Goal: Task Accomplishment & Management: Complete application form

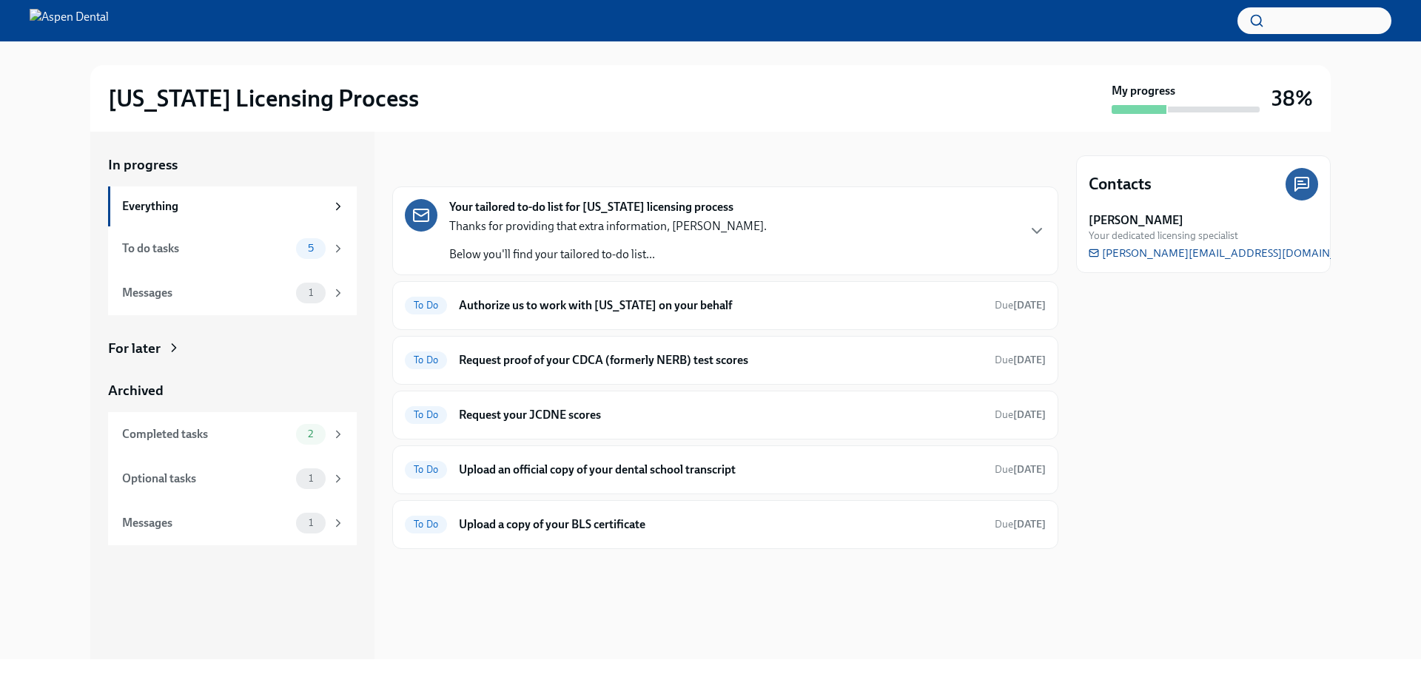
click at [1184, 434] on div "Contacts [PERSON_NAME] Your dedicated licensing specialist [PERSON_NAME][EMAIL_…" at bounding box center [1203, 396] width 255 height 528
click at [751, 309] on h6 "Authorize us to work with [US_STATE] on your behalf" at bounding box center [721, 306] width 524 height 16
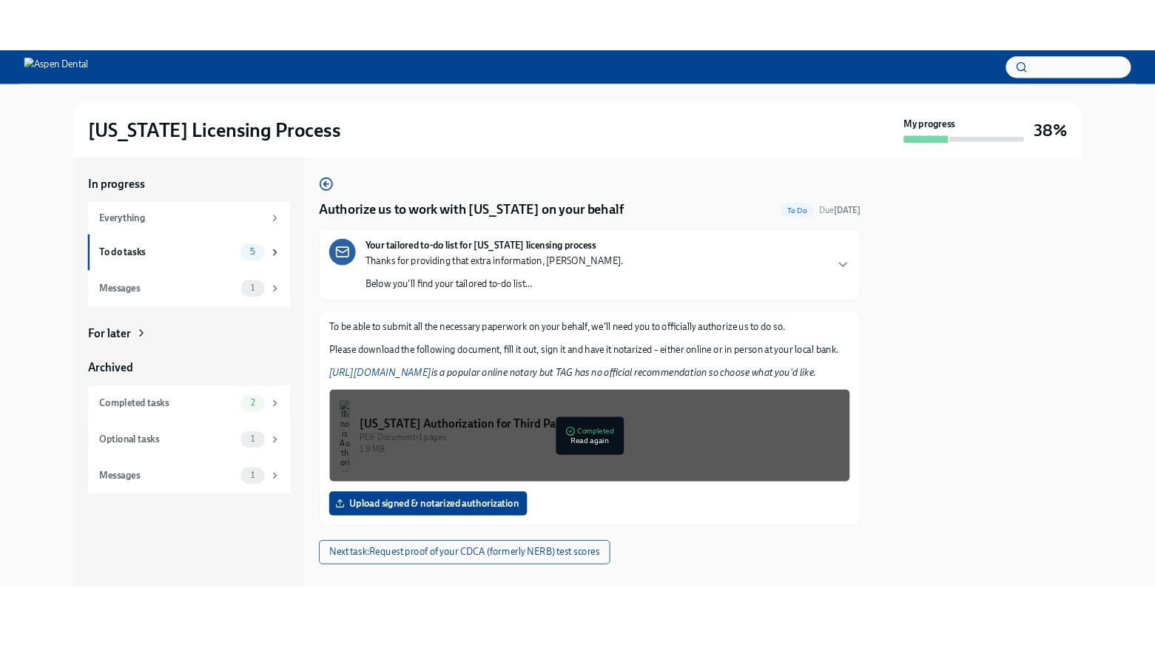
scroll to position [20, 0]
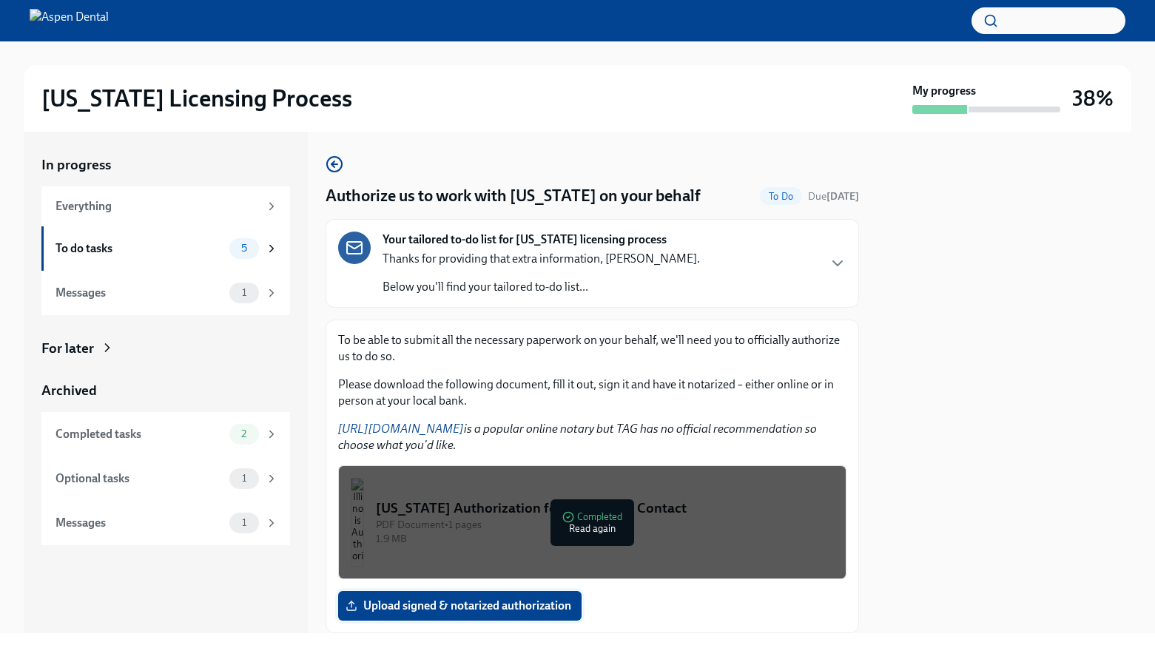
click at [489, 615] on label "Upload signed & notarized authorization" at bounding box center [460, 606] width 244 height 30
click at [0, 0] on input "Upload signed & notarized authorization" at bounding box center [0, 0] width 0 height 0
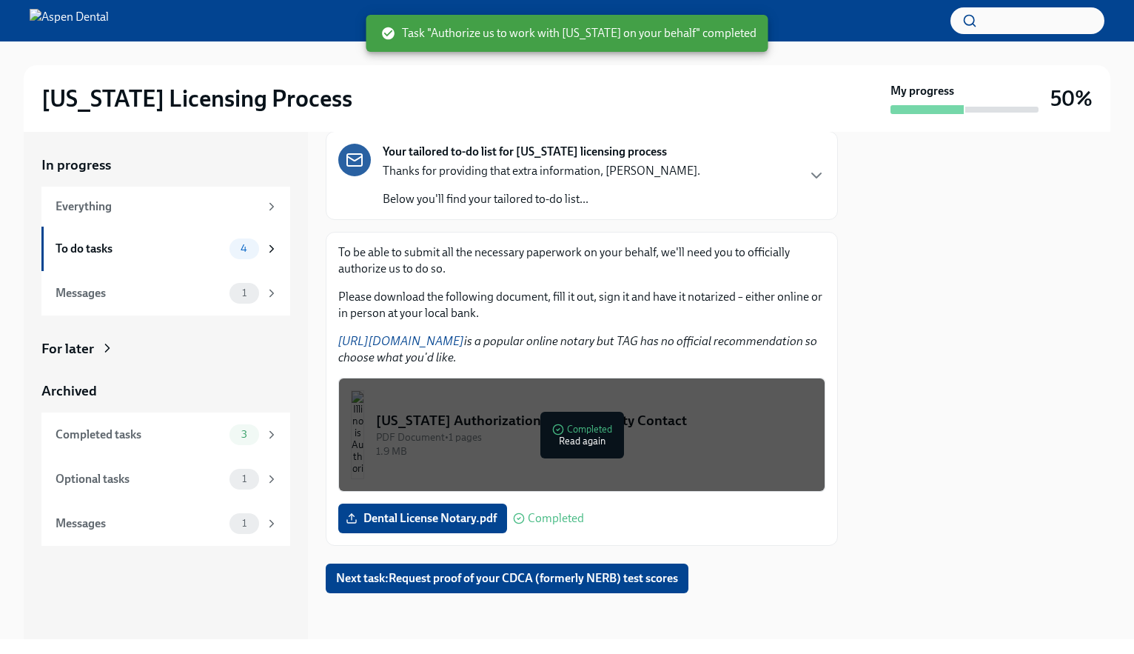
scroll to position [90, 0]
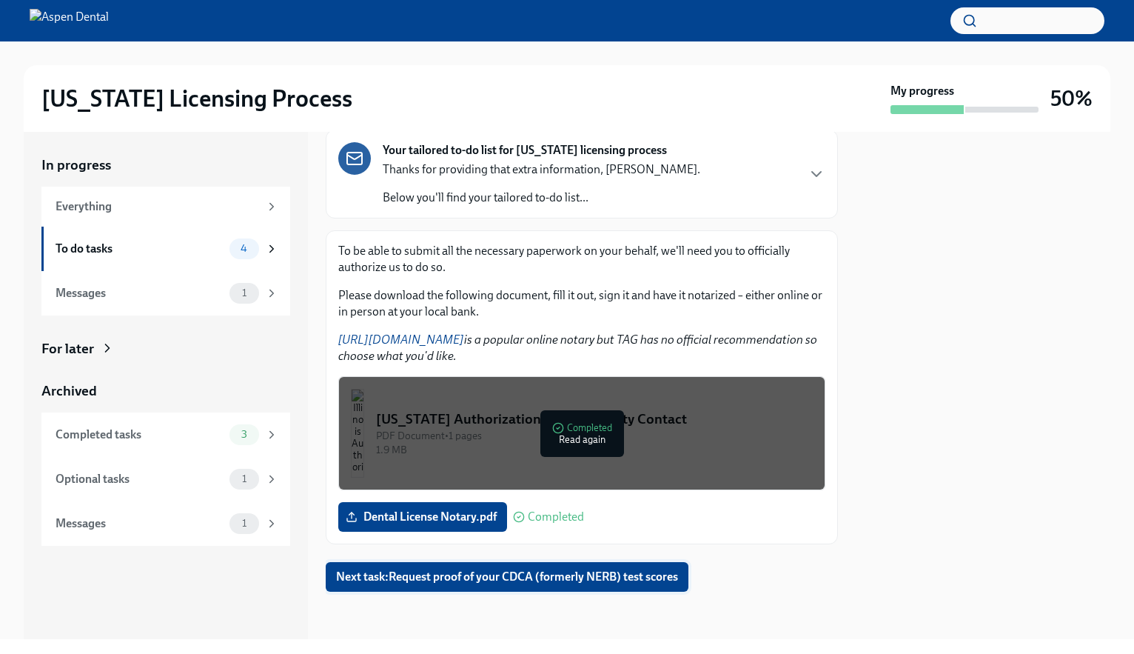
click at [629, 583] on span "Next task : Request proof of your CDCA (formerly NERB) test scores" at bounding box center [507, 576] width 342 height 15
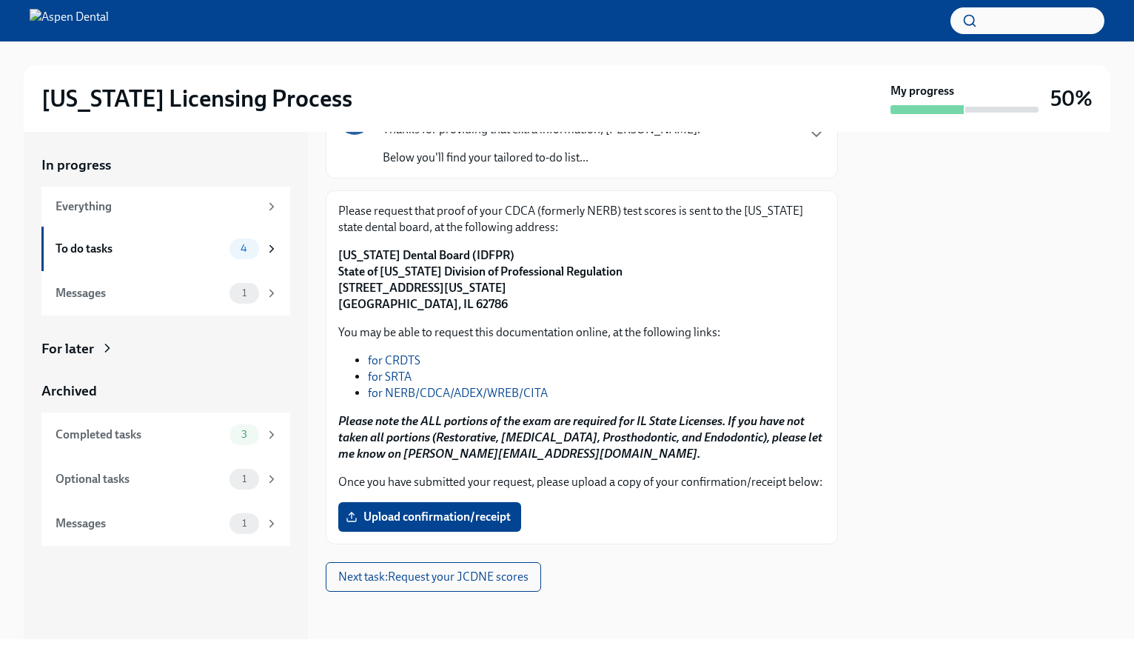
scroll to position [168, 0]
drag, startPoint x: 437, startPoint y: 419, endPoint x: 729, endPoint y: 422, distance: 292.4
click at [729, 422] on strong "Please note the ALL portions of the exam are required for IL State Licenses. If…" at bounding box center [580, 437] width 484 height 47
copy strong "Restorative, [MEDICAL_DATA], Prosthodontic, and Endodontic"
click at [658, 543] on div "Please request that proof of your CDCA (formerly NERB) test scores is sent to t…" at bounding box center [582, 367] width 512 height 354
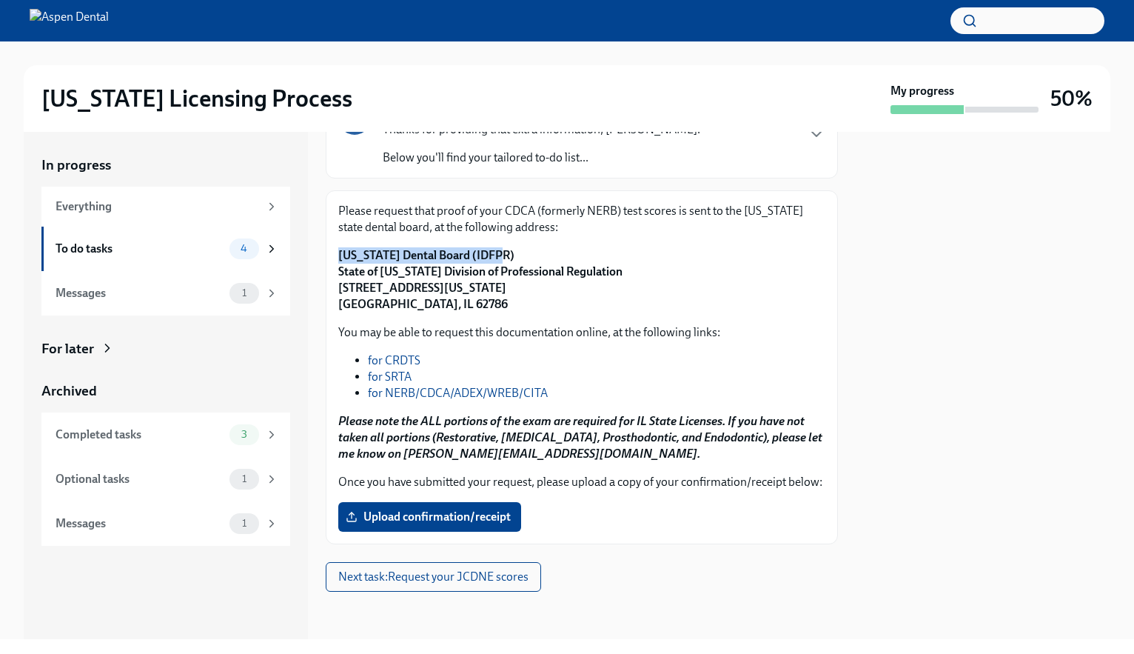
drag, startPoint x: 520, startPoint y: 239, endPoint x: 335, endPoint y: 232, distance: 185.2
click at [335, 232] on div "Please request that proof of your CDCA (formerly NERB) test scores is sent to t…" at bounding box center [582, 367] width 512 height 354
copy strong "[US_STATE] Dental Board (IDFPR)"
click at [502, 328] on div "You may be able to request this documentation online, at the following links: f…" at bounding box center [581, 393] width 487 height 138
drag, startPoint x: 603, startPoint y: 258, endPoint x: 332, endPoint y: 253, distance: 271.7
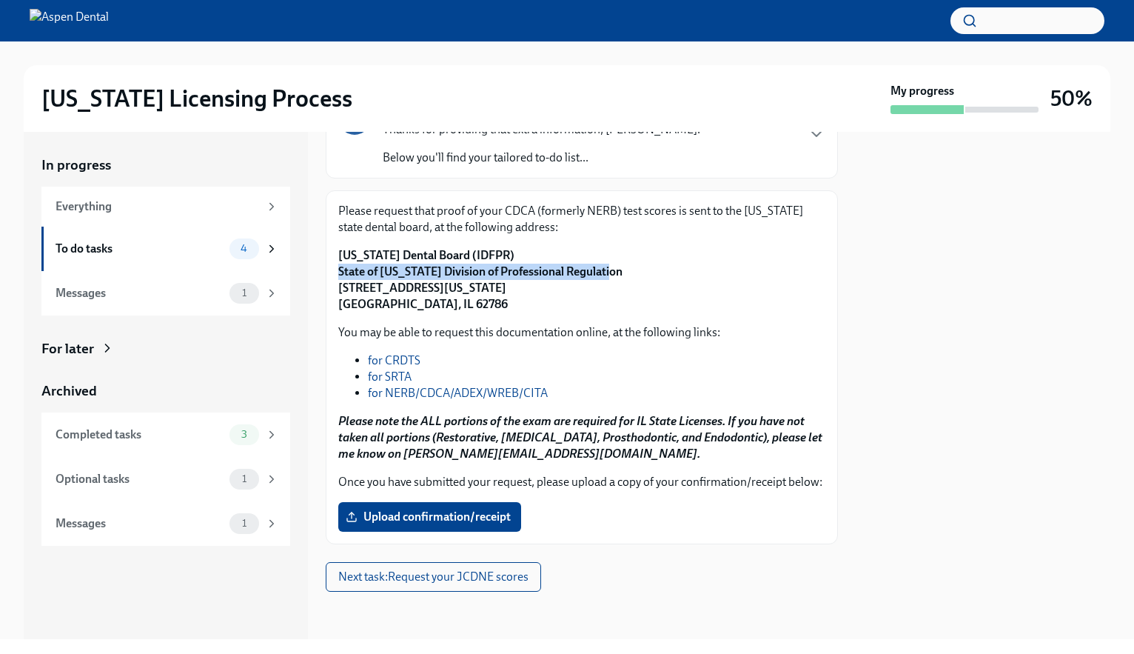
click at [332, 253] on div "Please request that proof of your CDCA (formerly NERB) test scores is sent to t…" at bounding box center [582, 367] width 512 height 354
copy strong "State of [US_STATE] Division of Professional Regulation"
click at [474, 324] on p "You may be able to request this documentation online, at the following links:" at bounding box center [581, 332] width 487 height 16
drag, startPoint x: 460, startPoint y: 293, endPoint x: 341, endPoint y: 271, distance: 120.5
click at [341, 271] on p "[US_STATE] Dental Board (IDFPR) State of [US_STATE] Division of Professional Re…" at bounding box center [581, 279] width 487 height 65
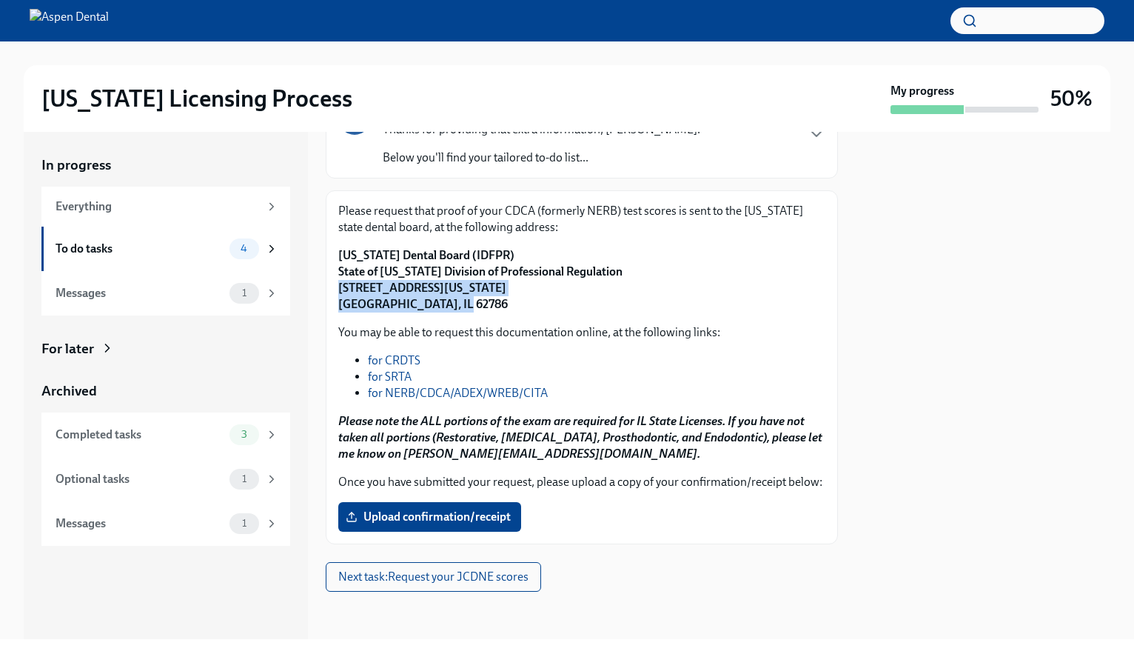
copy strong "[STREET_ADDRESS][US_STATE]"
click at [652, 414] on strong "Please note the ALL portions of the exam are required for IL State Licenses. If…" at bounding box center [580, 437] width 484 height 47
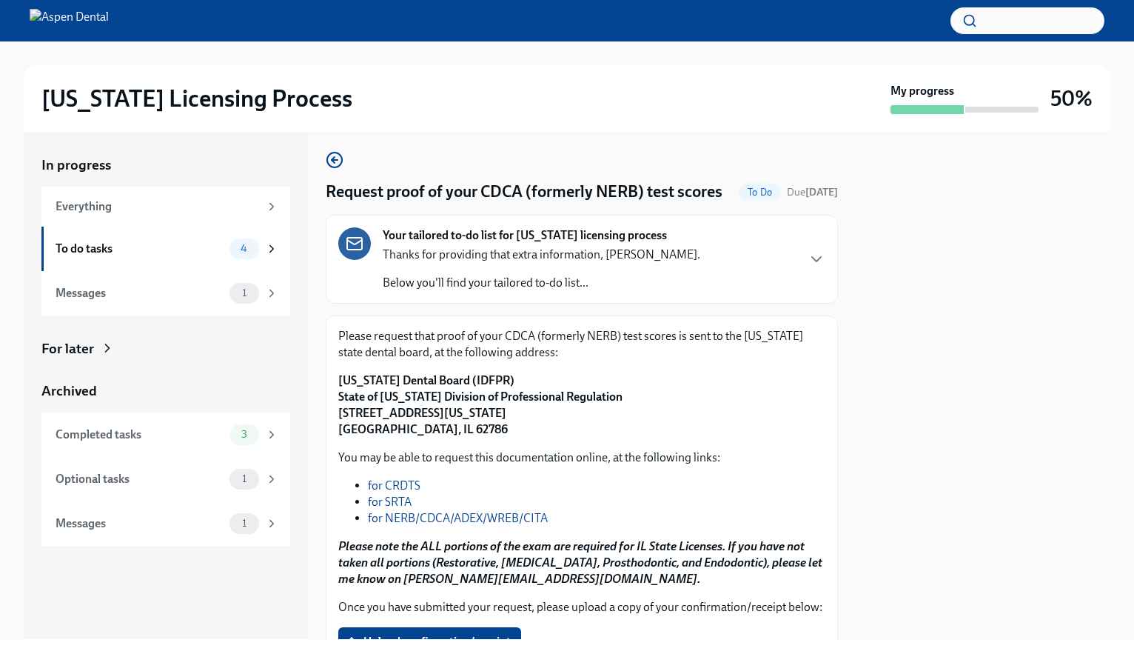
scroll to position [0, 0]
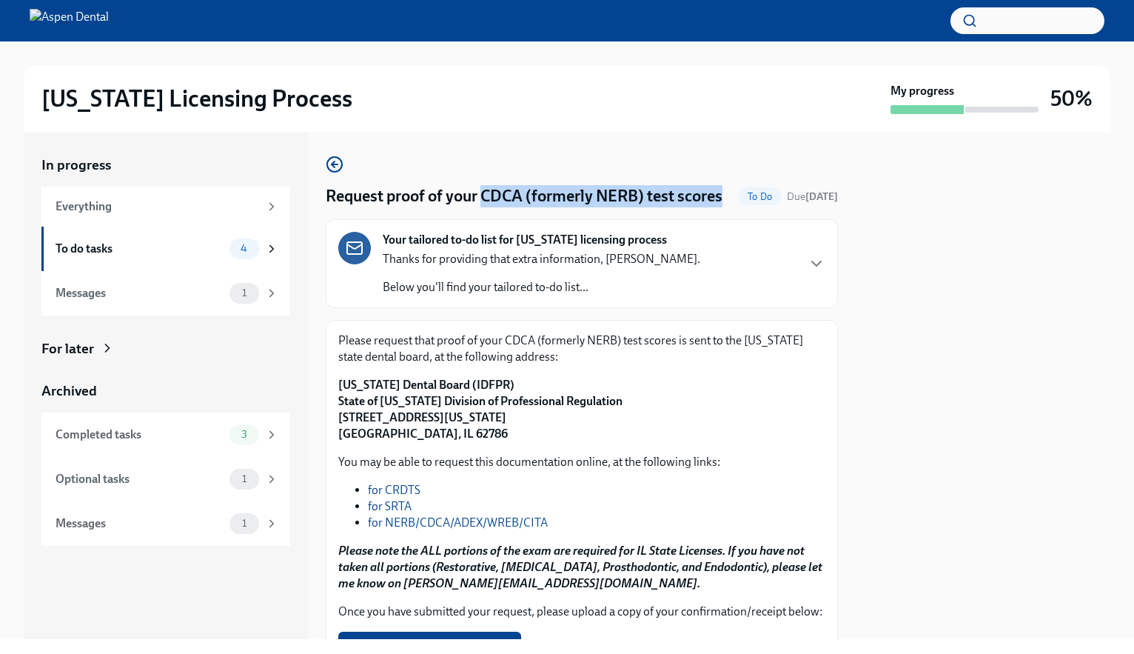
drag, startPoint x: 486, startPoint y: 191, endPoint x: 506, endPoint y: 215, distance: 31.6
click at [506, 207] on h4 "Request proof of your CDCA (formerly NERB) test scores" at bounding box center [524, 196] width 397 height 22
copy h4 "CDCA (formerly NERB) test scores"
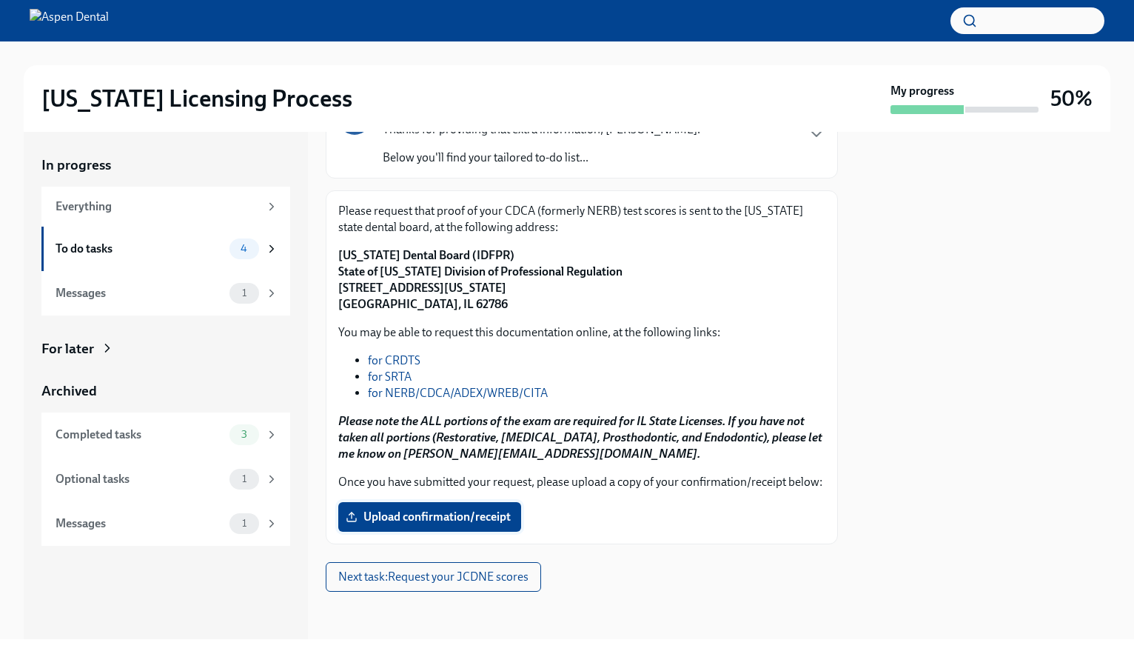
click at [454, 524] on span "Upload confirmation/receipt" at bounding box center [430, 516] width 162 height 15
click at [0, 0] on input "Upload confirmation/receipt" at bounding box center [0, 0] width 0 height 0
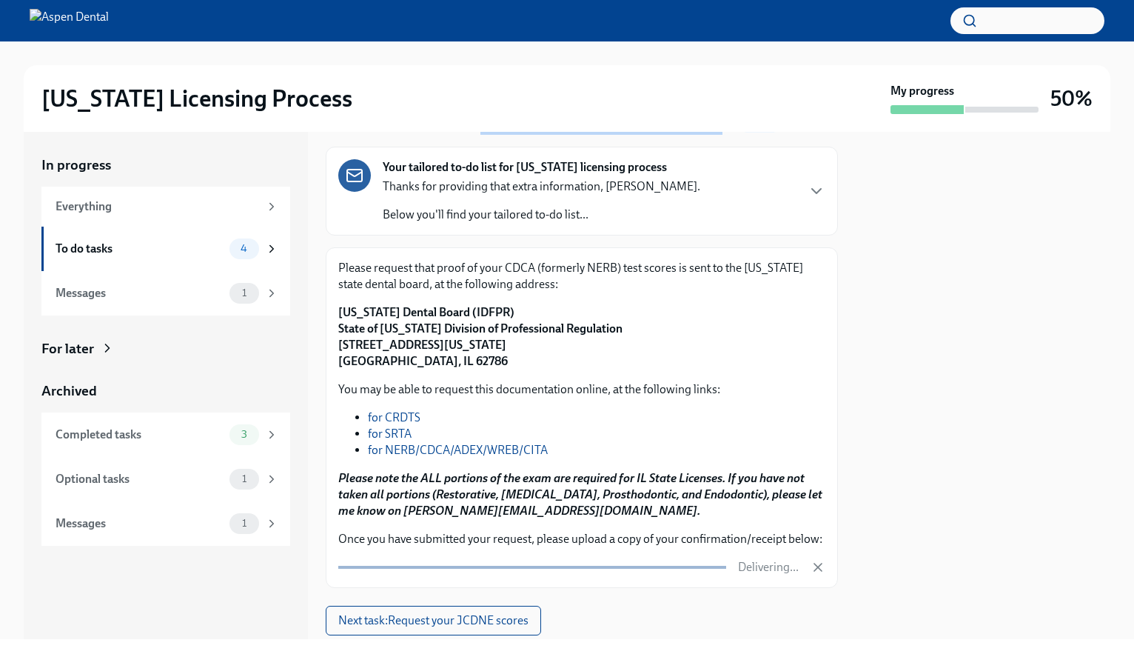
scroll to position [155, 0]
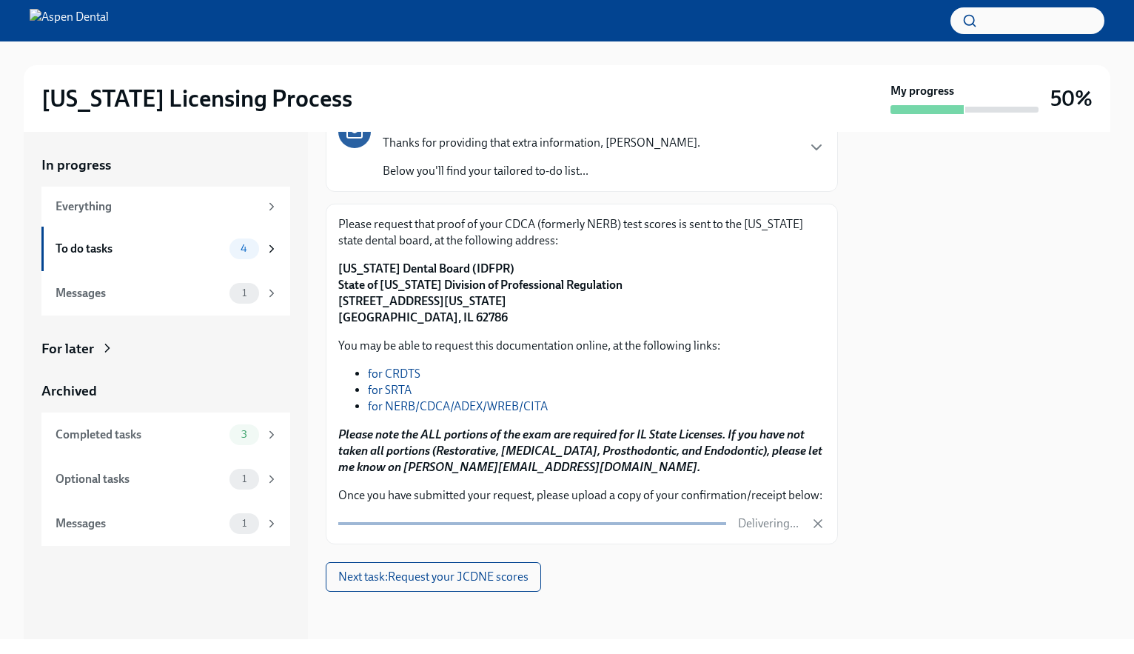
click at [960, 443] on div at bounding box center [983, 385] width 255 height 507
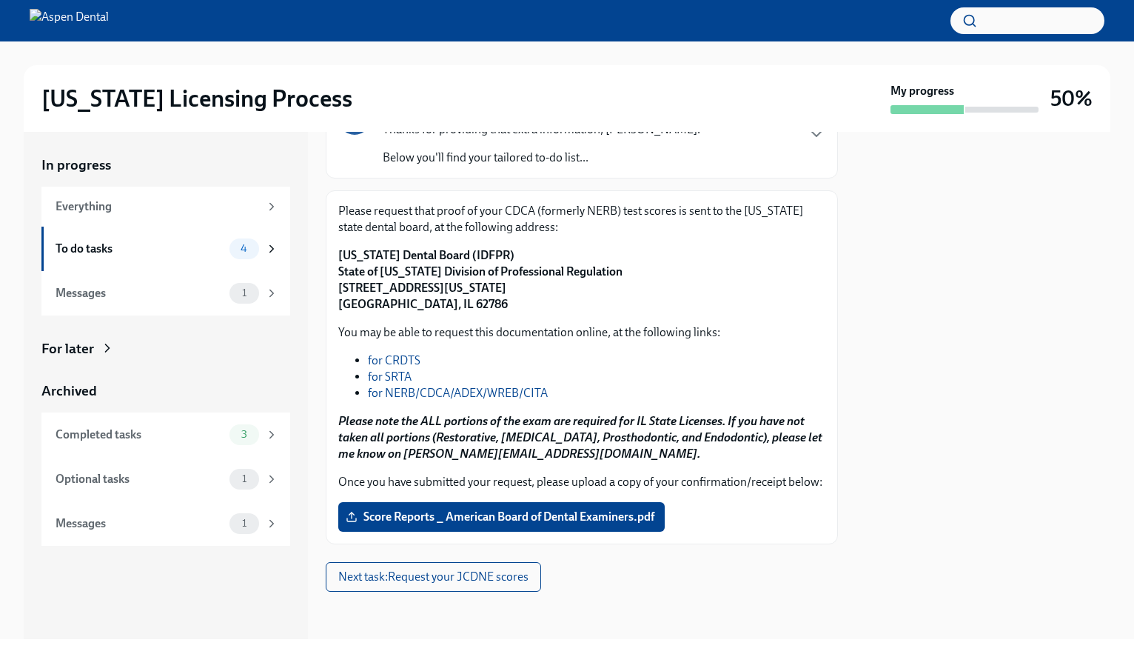
scroll to position [168, 0]
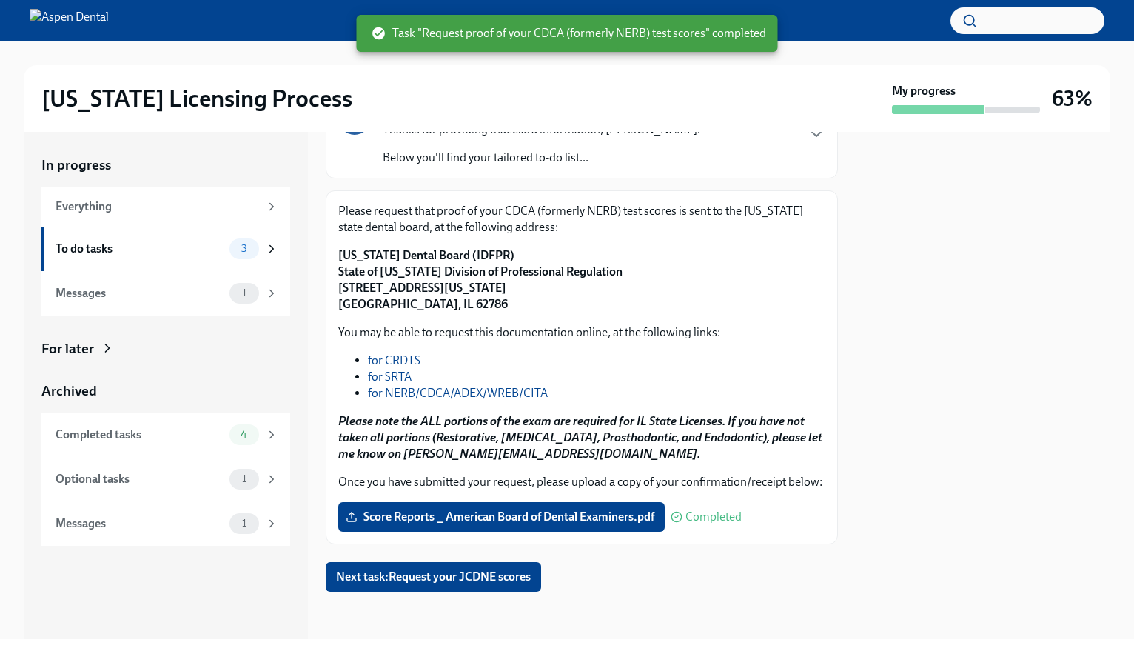
click at [628, 594] on div at bounding box center [582, 614] width 512 height 47
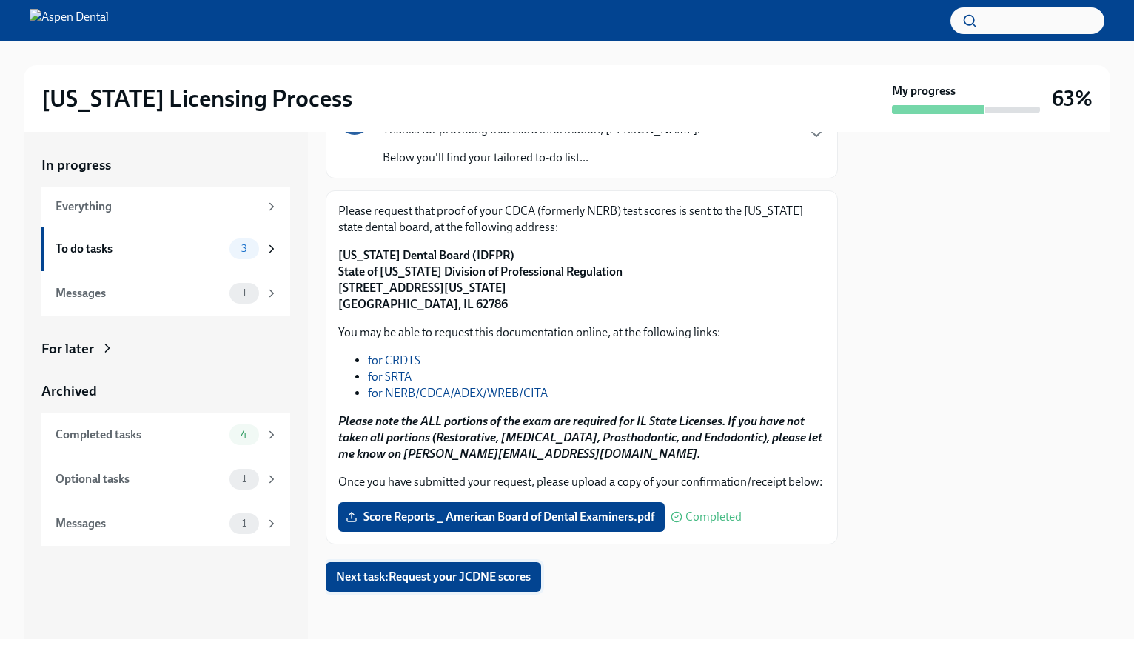
click at [501, 576] on span "Next task : Request your JCDNE scores" at bounding box center [433, 576] width 195 height 15
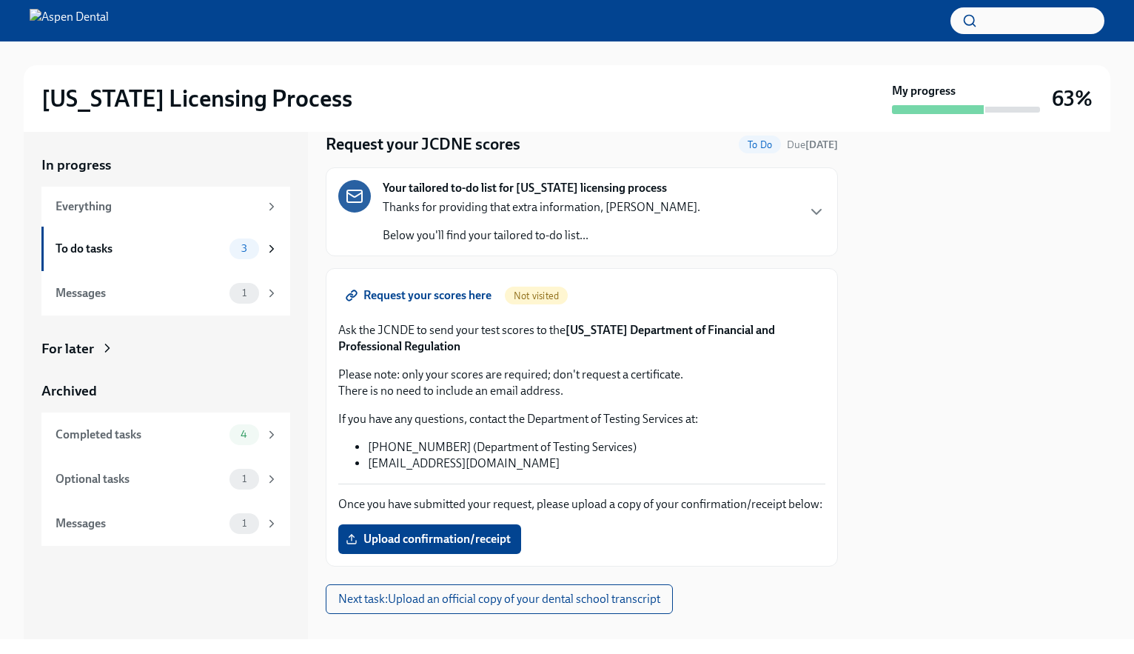
scroll to position [74, 0]
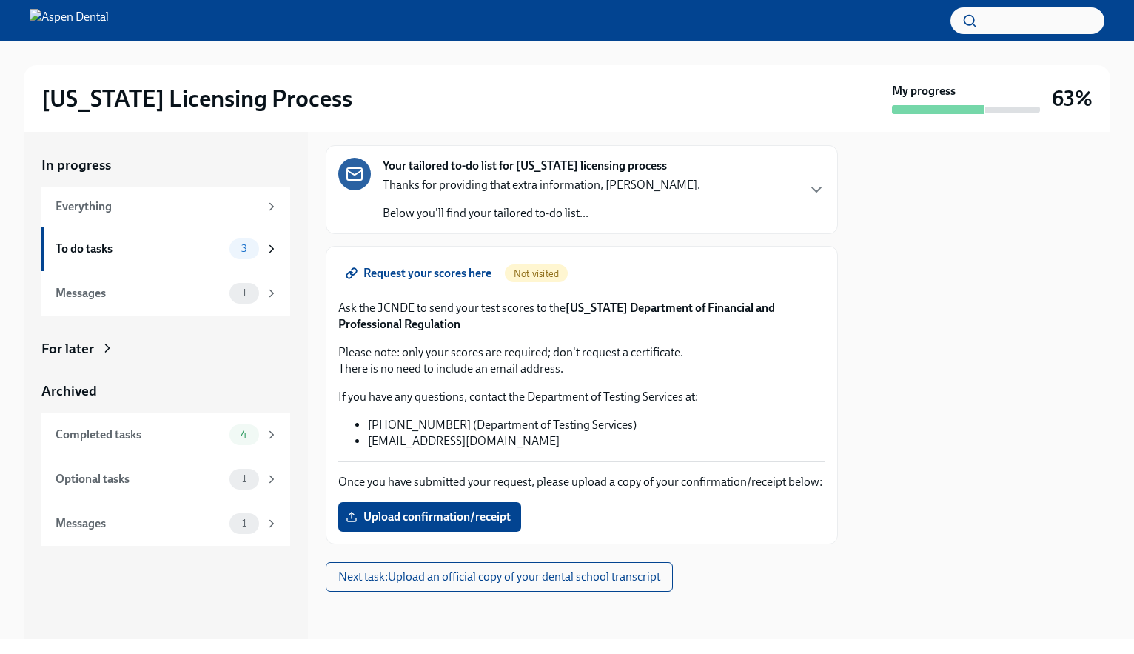
click at [560, 361] on p "Please note: only your scores are required; don't request a certificate. There …" at bounding box center [581, 360] width 487 height 33
drag, startPoint x: 377, startPoint y: 287, endPoint x: 415, endPoint y: 289, distance: 37.8
click at [415, 300] on p "Ask the JCNDE to send your test scores to the [US_STATE] Department of Financia…" at bounding box center [581, 316] width 487 height 33
copy p "JCNDE"
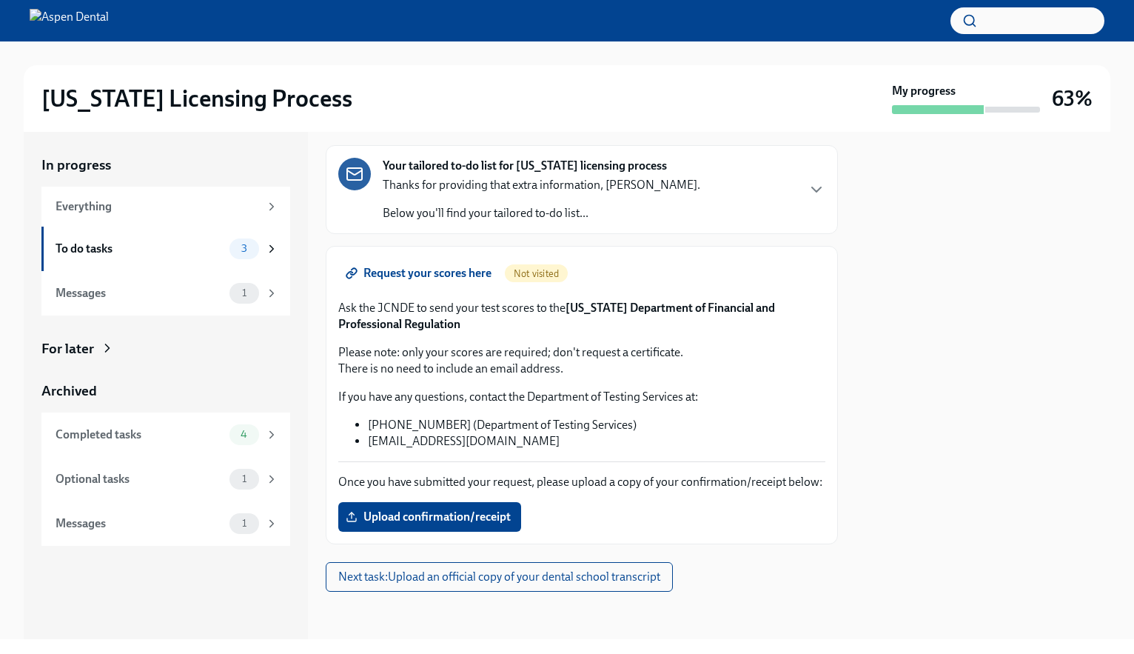
click at [566, 433] on li "[EMAIL_ADDRESS][DOMAIN_NAME]" at bounding box center [596, 441] width 457 height 16
drag, startPoint x: 380, startPoint y: 289, endPoint x: 534, endPoint y: 289, distance: 153.2
click at [534, 300] on p "Ask the JCNDE to send your test scores to the [US_STATE] Department of Financia…" at bounding box center [581, 316] width 487 height 33
copy p "JCNDE to send your test scores"
click at [653, 344] on p "Please note: only your scores are required; don't request a certificate. There …" at bounding box center [581, 360] width 487 height 33
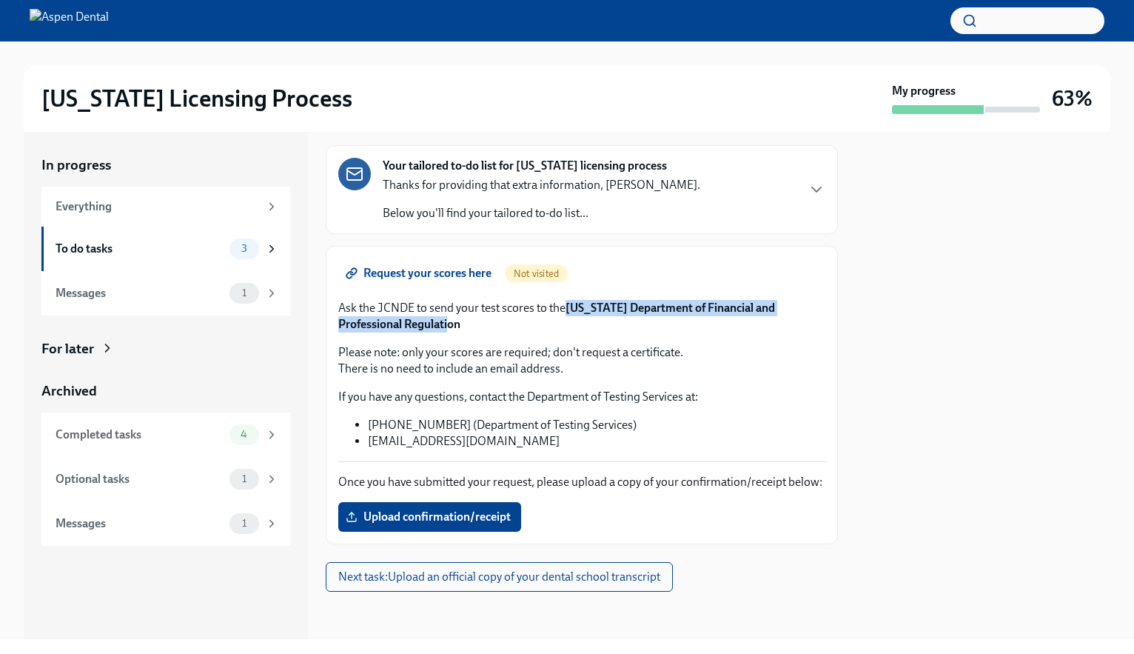
drag, startPoint x: 570, startPoint y: 292, endPoint x: 575, endPoint y: 315, distance: 23.5
click at [575, 315] on p "Ask the JCNDE to send your test scores to the [US_STATE] Department of Financia…" at bounding box center [581, 316] width 487 height 33
copy strong "[US_STATE] Department of Financial and Professional Regulation"
click at [471, 523] on span "Upload confirmation/receipt" at bounding box center [430, 516] width 162 height 15
click at [0, 0] on input "Upload confirmation/receipt" at bounding box center [0, 0] width 0 height 0
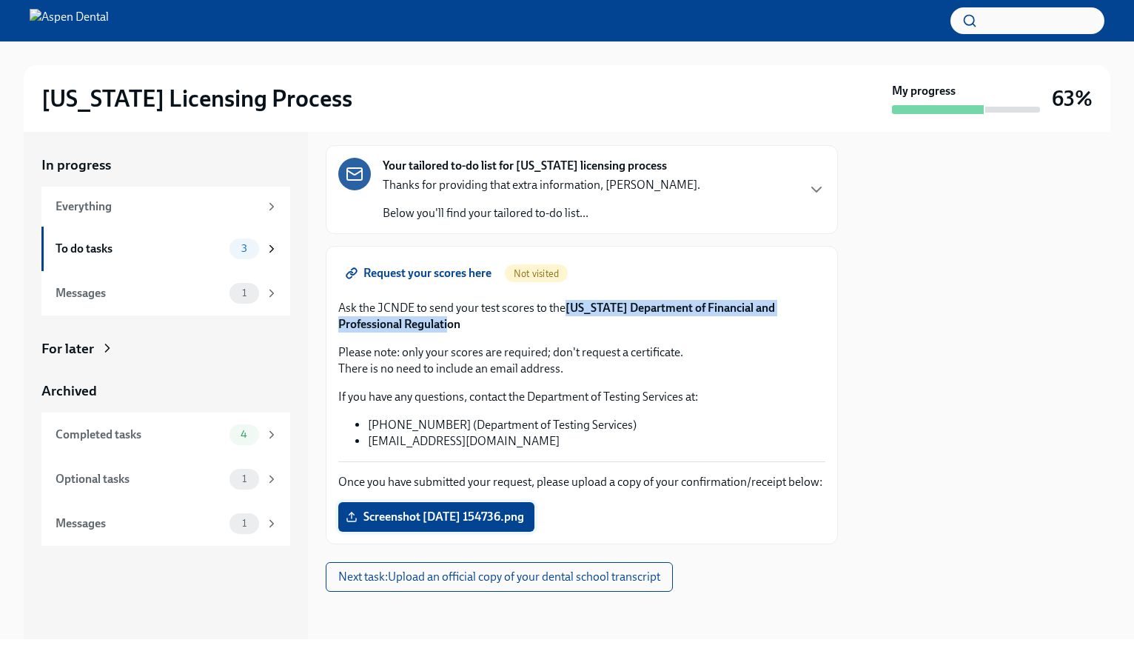
click at [497, 516] on span "Screenshot [DATE] 154736.png" at bounding box center [436, 516] width 175 height 15
click at [0, 0] on input "Screenshot [DATE] 154736.png" at bounding box center [0, 0] width 0 height 0
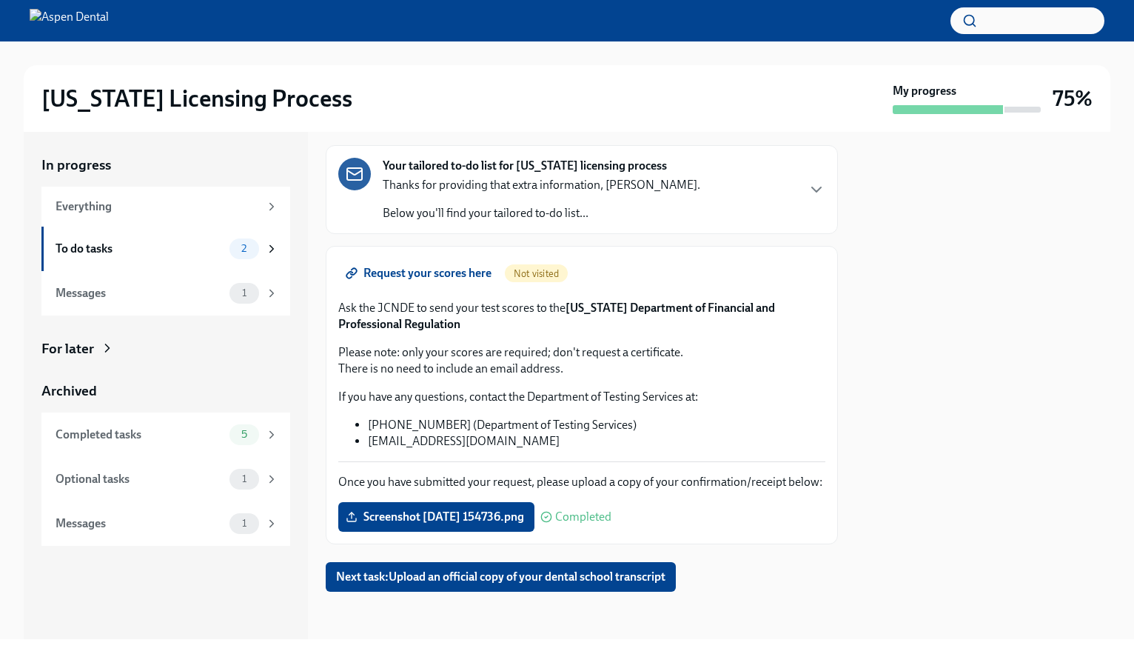
click at [517, 417] on li "[PHONE_NUMBER] (Department of Testing Services)" at bounding box center [596, 425] width 457 height 16
click at [524, 522] on span "Screenshot [DATE] 154736.png" at bounding box center [436, 516] width 175 height 15
click at [0, 0] on input "Screenshot [DATE] 154736.png" at bounding box center [0, 0] width 0 height 0
click at [437, 520] on span "Screenshot [DATE] 154736.png" at bounding box center [436, 516] width 175 height 15
click at [0, 0] on input "Screenshot [DATE] 154736.png" at bounding box center [0, 0] width 0 height 0
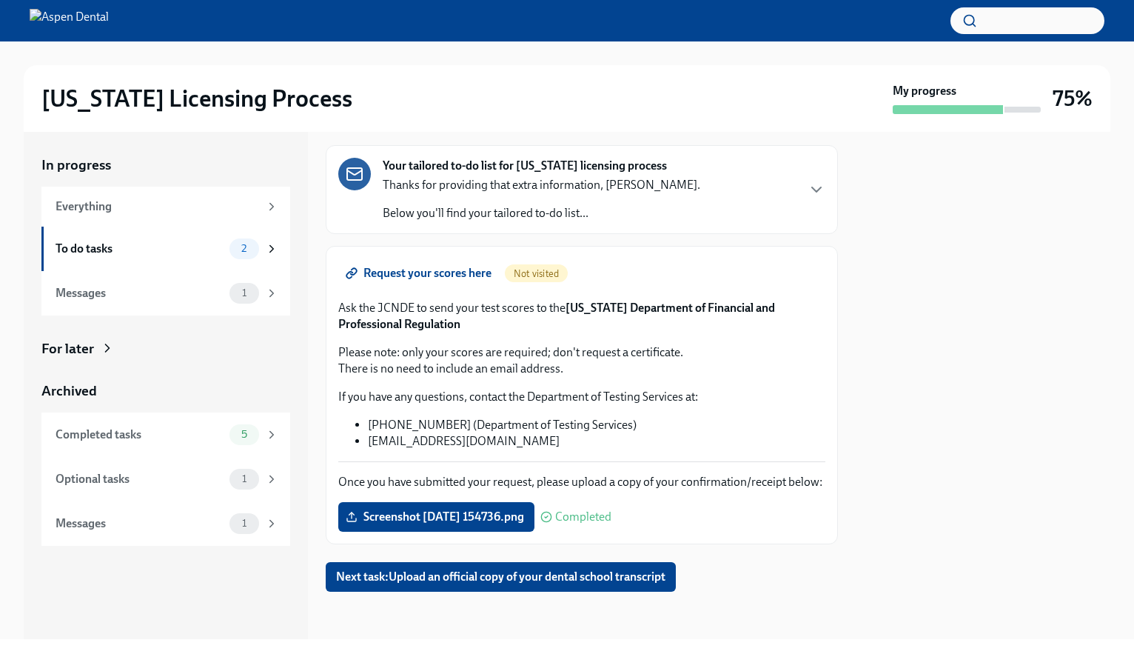
click at [559, 610] on div at bounding box center [582, 614] width 512 height 47
click at [578, 515] on div "Completed" at bounding box center [575, 517] width 71 height 12
click at [524, 524] on span "Screenshot [DATE] 154736.png" at bounding box center [436, 516] width 175 height 15
click at [0, 0] on input "Screenshot [DATE] 154736.png" at bounding box center [0, 0] width 0 height 0
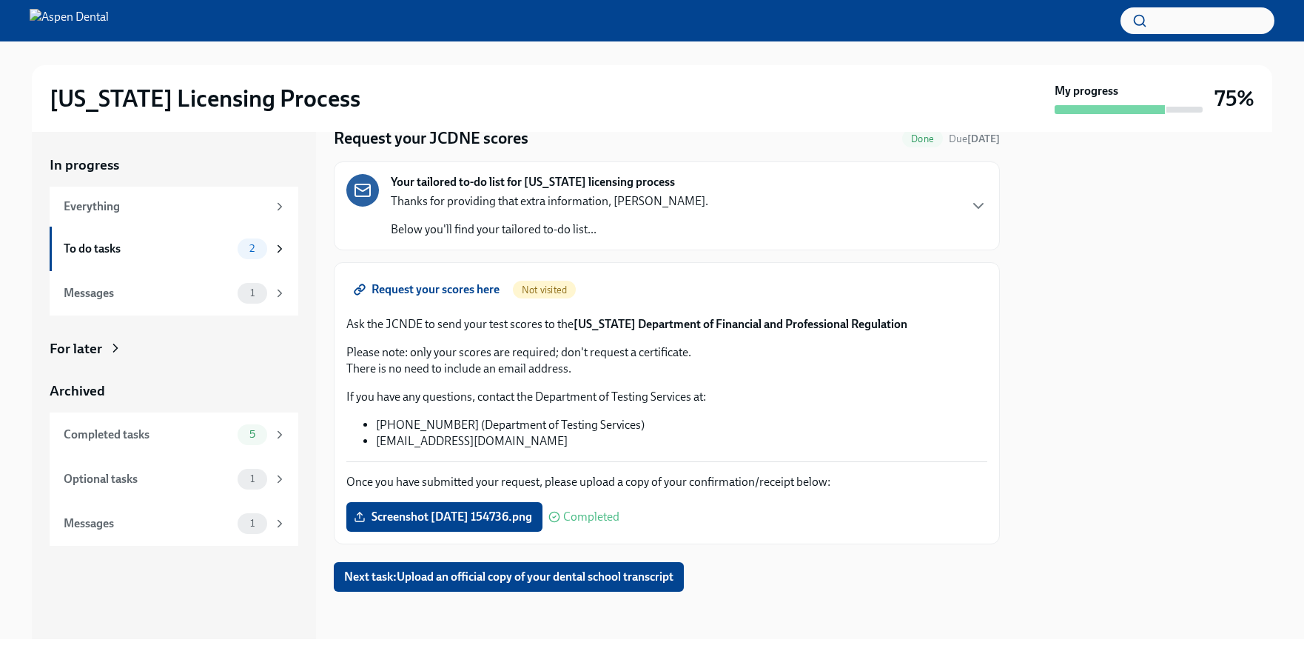
scroll to position [58, 0]
click at [597, 580] on span "Next task : Upload an official copy of your dental school transcript" at bounding box center [508, 576] width 329 height 15
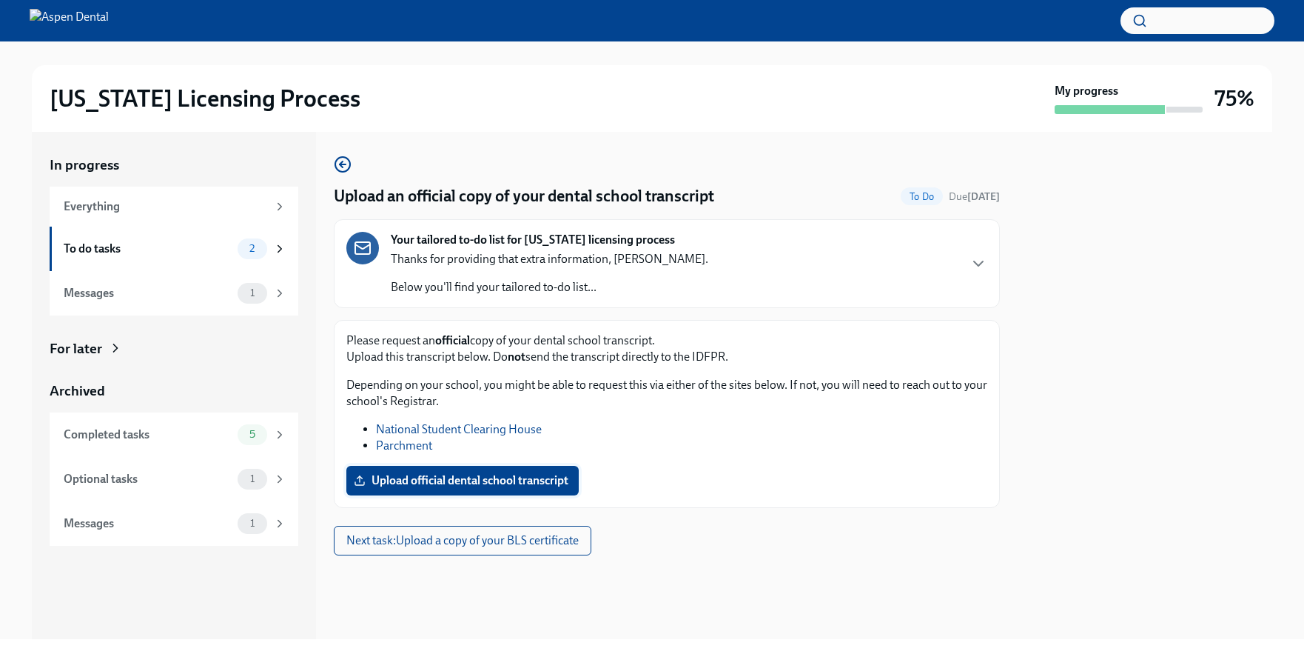
click at [522, 474] on span "Upload official dental school transcript" at bounding box center [463, 480] width 212 height 15
click at [0, 0] on input "Upload official dental school transcript" at bounding box center [0, 0] width 0 height 0
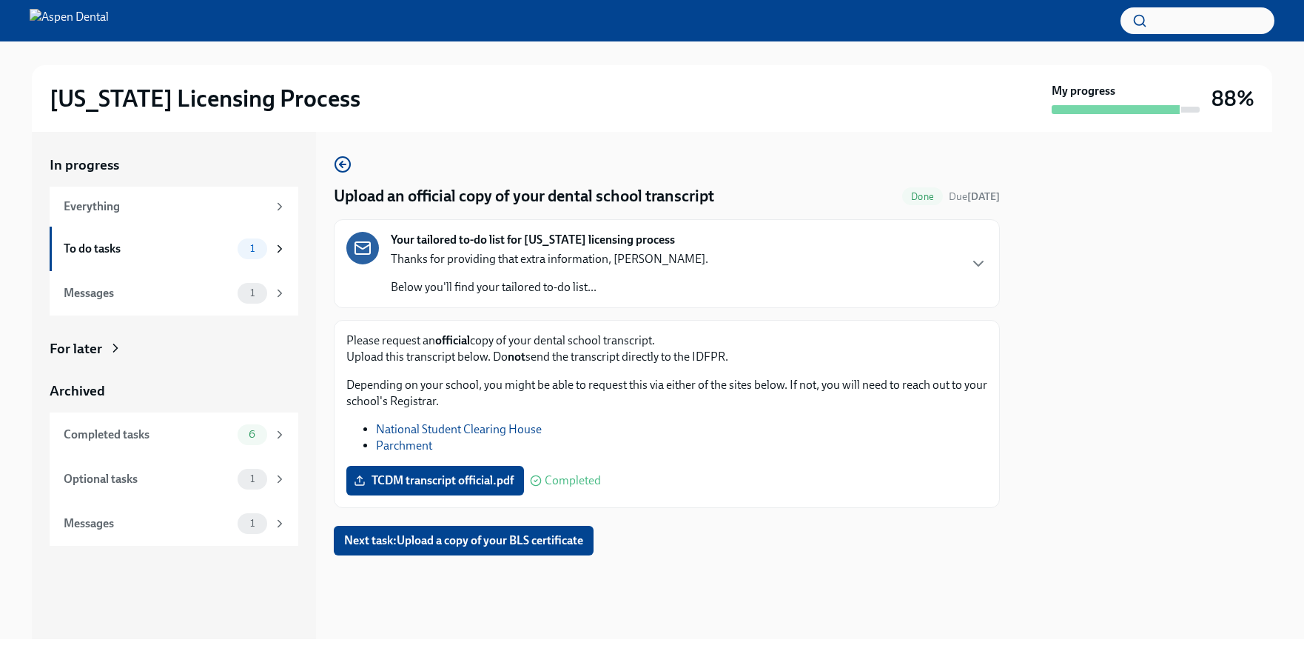
click at [736, 538] on div "Upload an official copy of your dental school transcript Done Due [DATE] Your t…" at bounding box center [667, 355] width 666 height 400
click at [548, 551] on button "Next task : Upload a copy of your BLS certificate" at bounding box center [464, 541] width 260 height 30
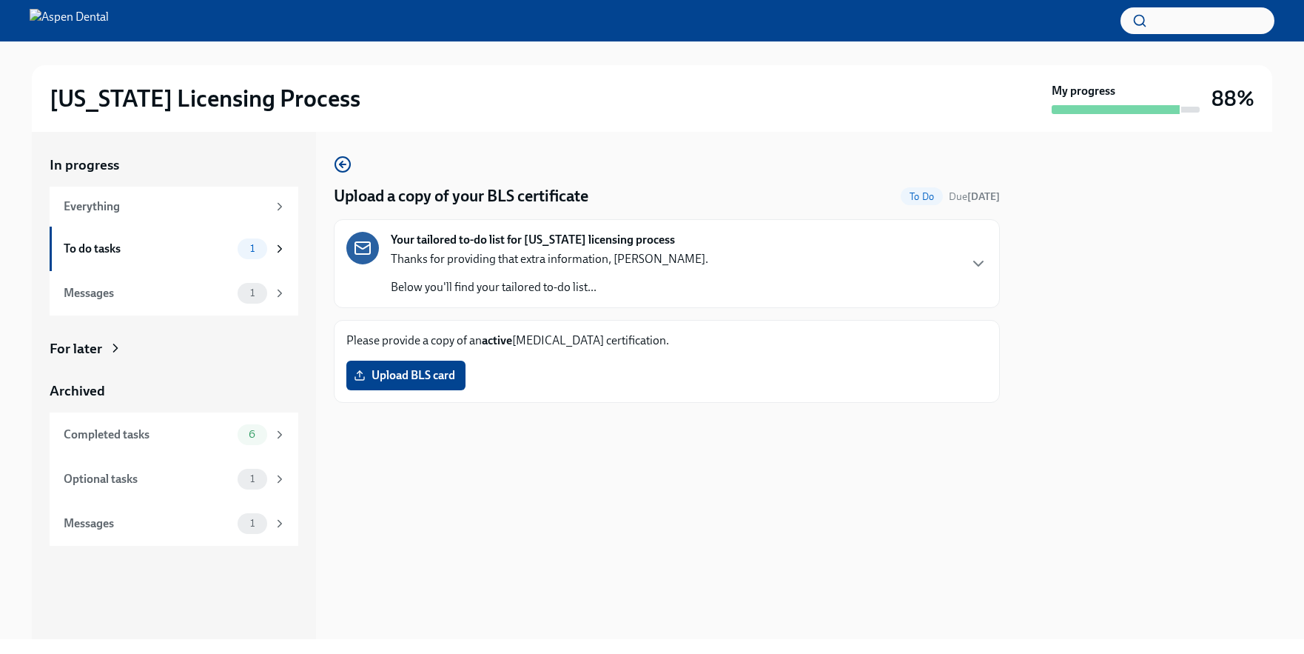
click at [528, 566] on div "Upload a copy of your BLS certificate To Do Due [DATE] Your tailored to-do list…" at bounding box center [667, 385] width 666 height 507
click at [625, 480] on div "Upload a copy of your BLS certificate To Do Due [DATE] Your tailored to-do list…" at bounding box center [667, 385] width 666 height 507
click at [426, 374] on span "Upload BLS card" at bounding box center [406, 375] width 98 height 15
click at [0, 0] on input "Upload BLS card" at bounding box center [0, 0] width 0 height 0
click at [623, 472] on div "Upload a copy of your BLS certificate Done Due [DATE] Your tailored to-do list …" at bounding box center [667, 385] width 666 height 507
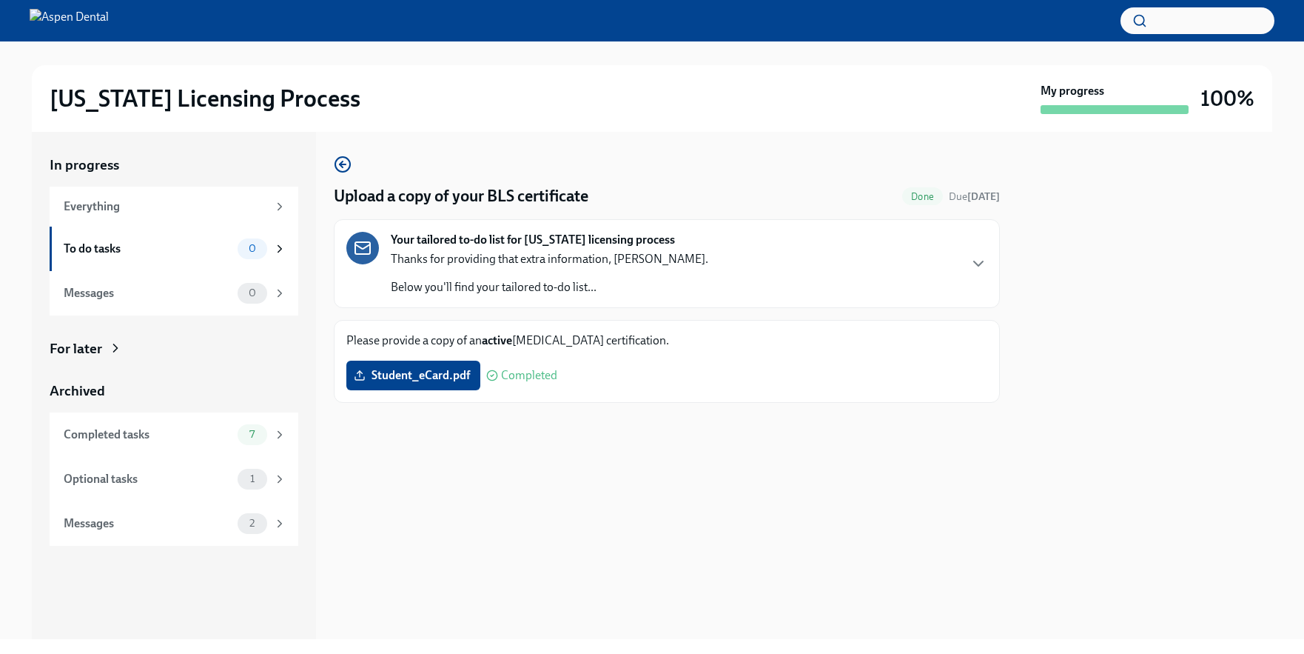
click at [498, 471] on div "Upload a copy of your BLS certificate Done Due [DATE] Your tailored to-do list …" at bounding box center [667, 385] width 666 height 507
drag, startPoint x: 563, startPoint y: 618, endPoint x: 523, endPoint y: 579, distance: 56.0
click at [563, 617] on div "Upload a copy of your BLS certificate Done Due [DATE] Your tailored to-do list …" at bounding box center [667, 385] width 666 height 507
click at [225, 239] on div "To do tasks 0" at bounding box center [175, 248] width 223 height 21
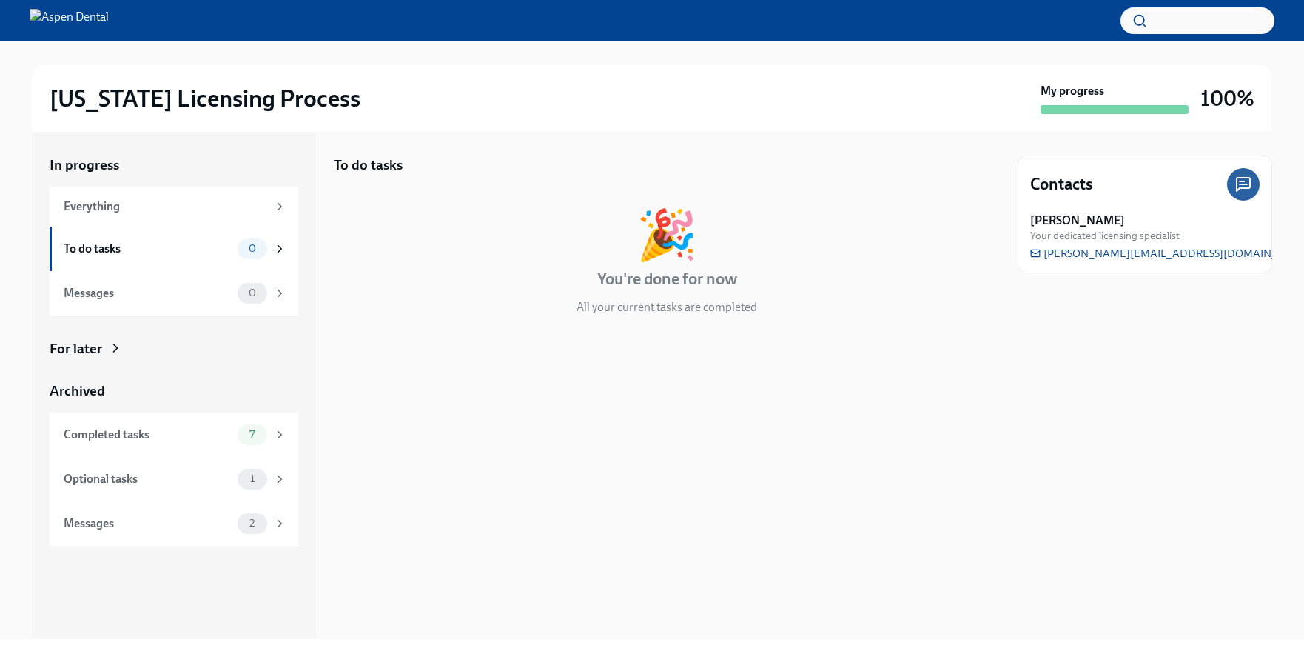
click at [630, 407] on div "To do tasks 🎉 You're done for now All your current tasks are completed" at bounding box center [667, 385] width 666 height 507
click at [188, 440] on div "Completed tasks" at bounding box center [148, 434] width 168 height 16
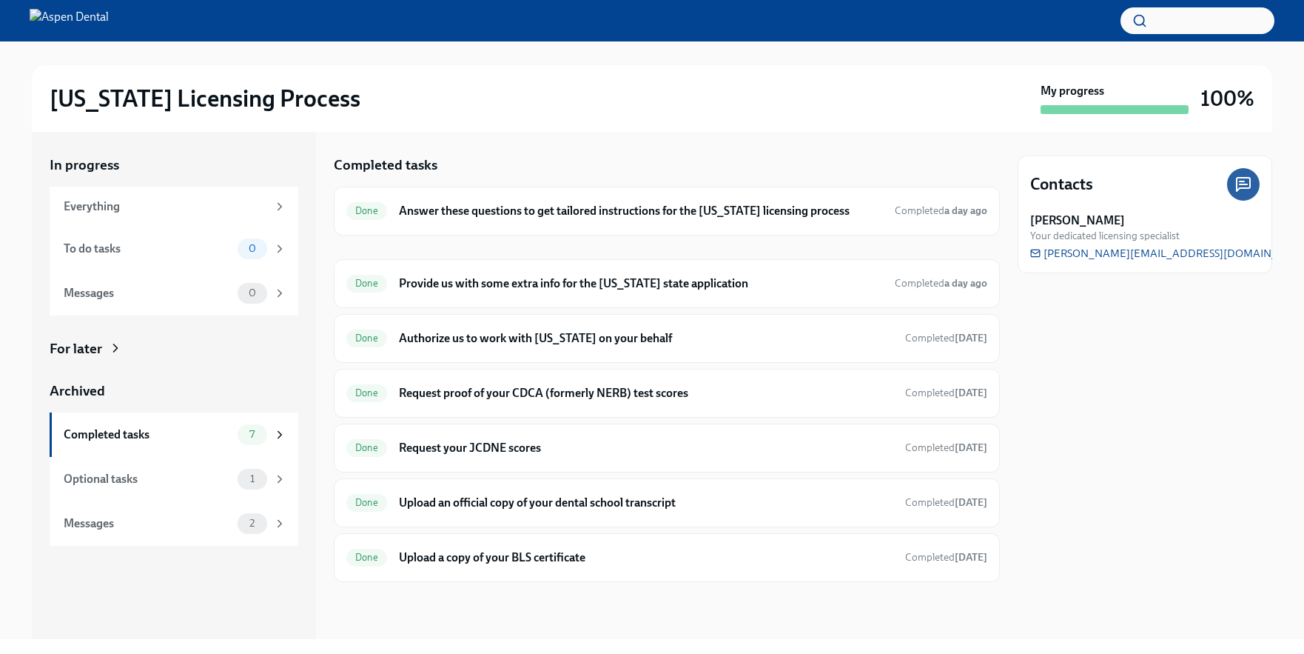
click at [228, 593] on div "In progress Everything To do tasks 0 Messages 0 For later Archived Completed ta…" at bounding box center [174, 385] width 284 height 507
